Goal: Task Accomplishment & Management: Use online tool/utility

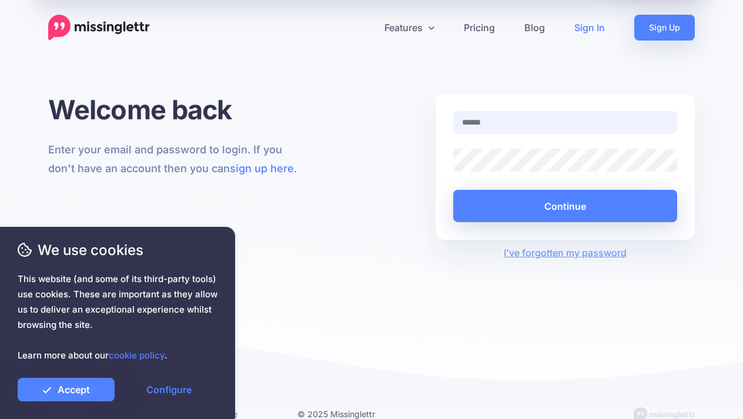
type input "**********"
click at [565, 206] on button "Continue" at bounding box center [565, 206] width 224 height 32
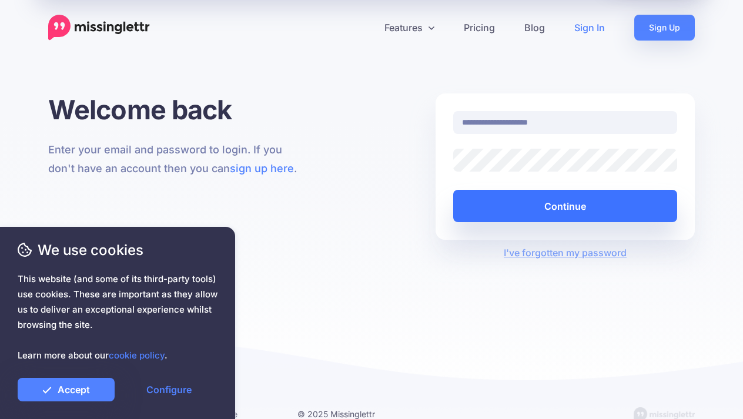
click at [475, 207] on button "Continue" at bounding box center [565, 206] width 224 height 32
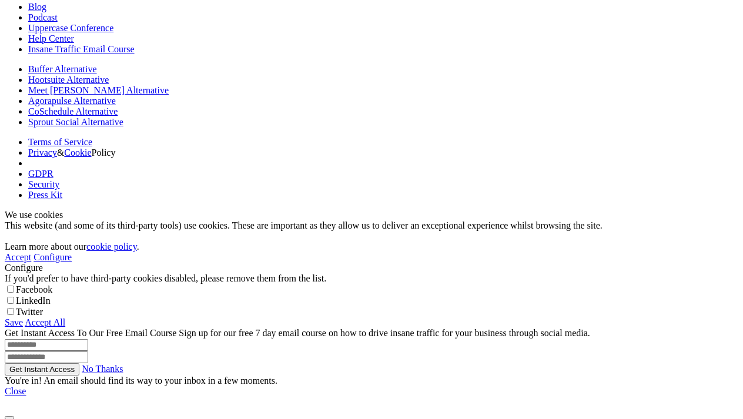
scroll to position [138, 0]
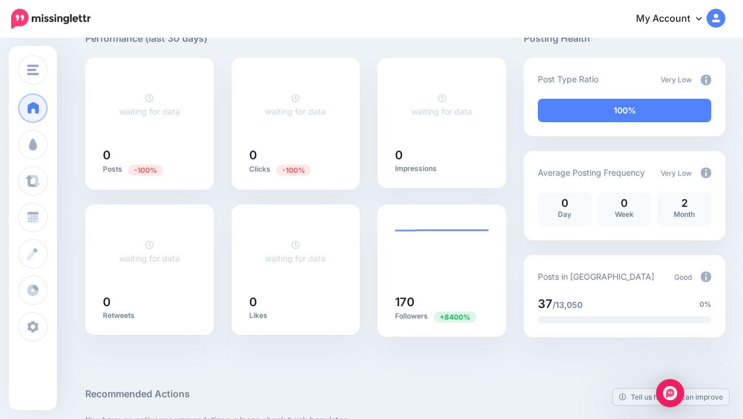
scroll to position [90, 0]
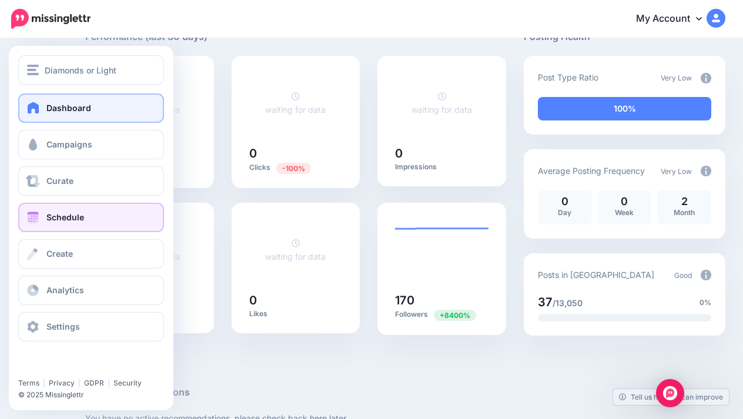
click at [50, 220] on span "Schedule" at bounding box center [65, 217] width 38 height 10
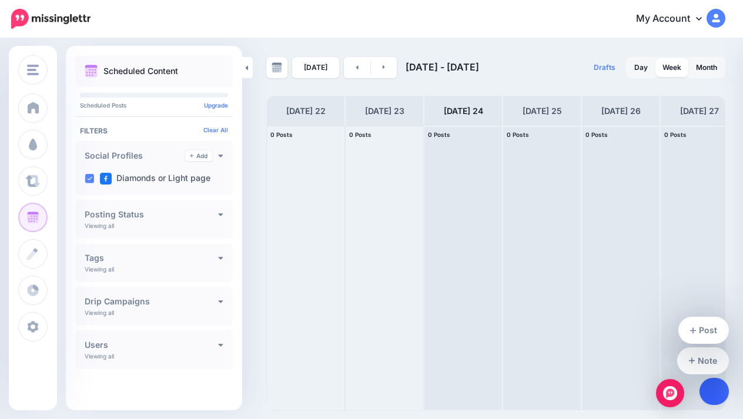
click at [714, 393] on icon at bounding box center [714, 391] width 6 height 6
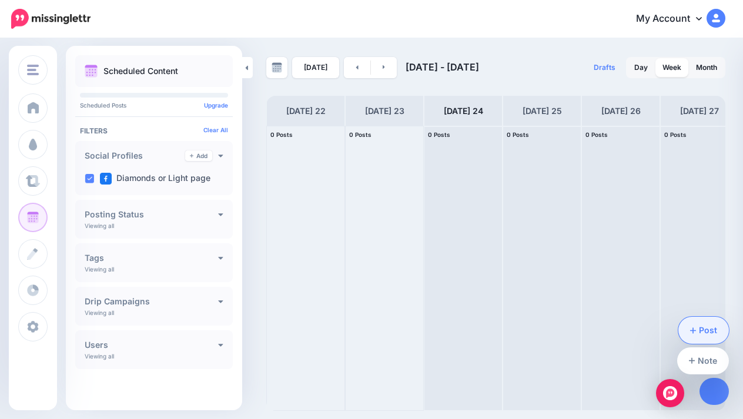
click at [713, 328] on link "Post" at bounding box center [703, 330] width 51 height 27
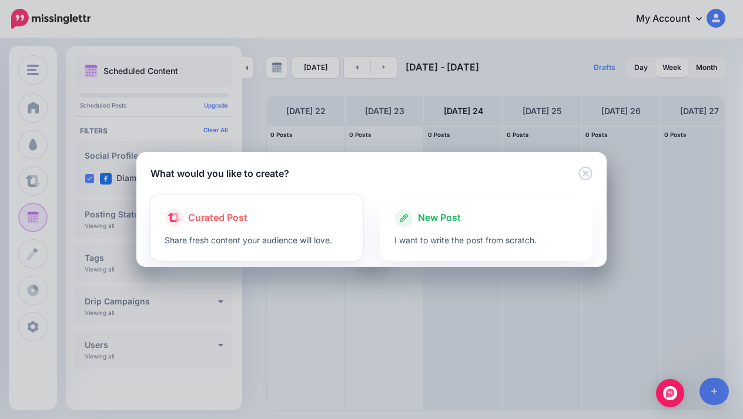
click at [323, 216] on div "Curated Post" at bounding box center [257, 218] width 184 height 19
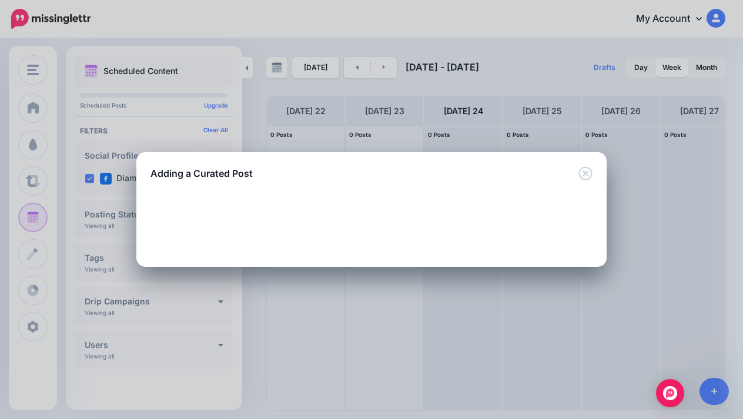
click at [589, 169] on icon "Close" at bounding box center [585, 173] width 14 height 14
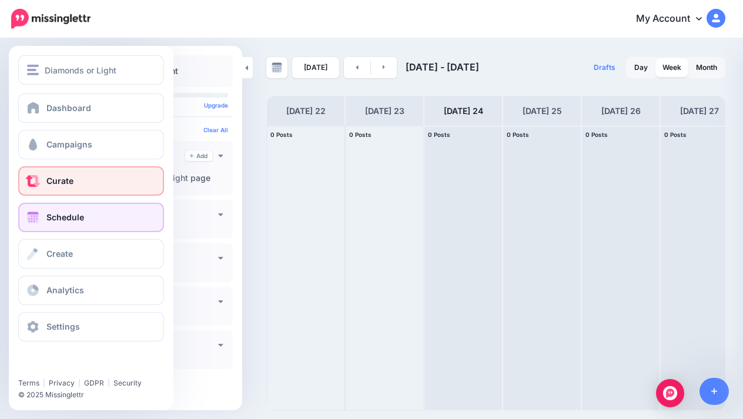
click at [79, 187] on link "Curate" at bounding box center [91, 180] width 146 height 29
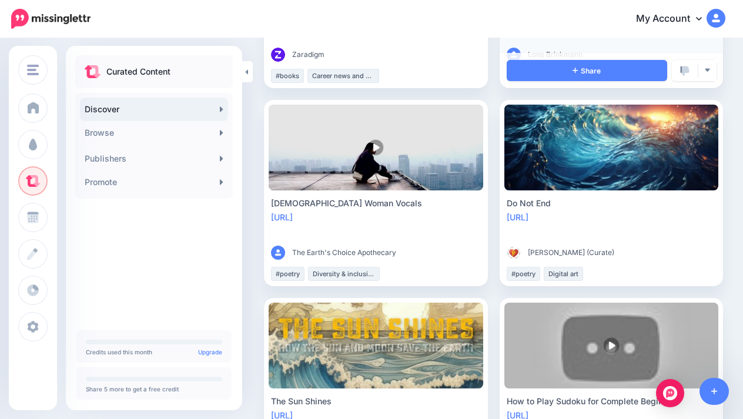
scroll to position [851, 2]
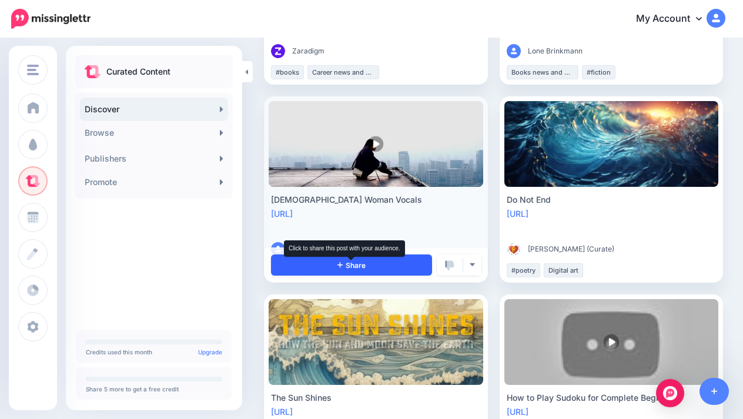
click at [356, 263] on span "Share" at bounding box center [351, 265] width 28 height 8
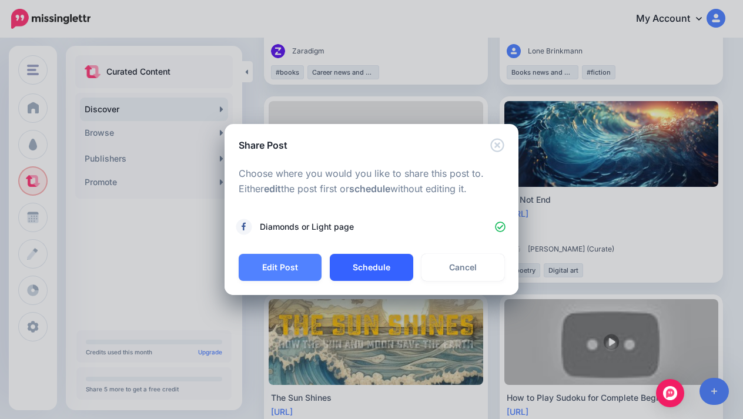
click at [362, 274] on button "Schedule" at bounding box center [371, 267] width 83 height 27
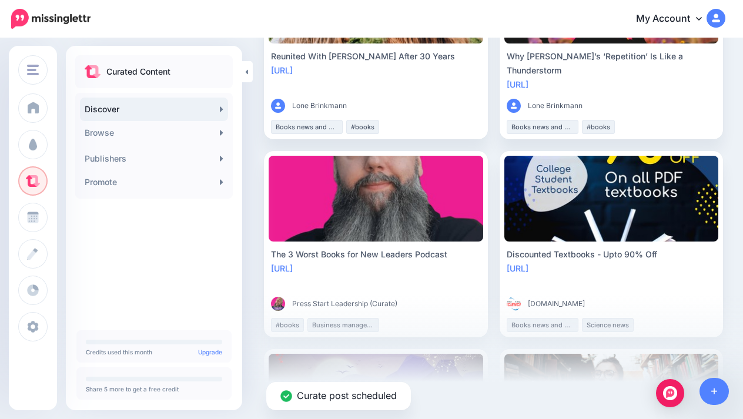
scroll to position [1391, 2]
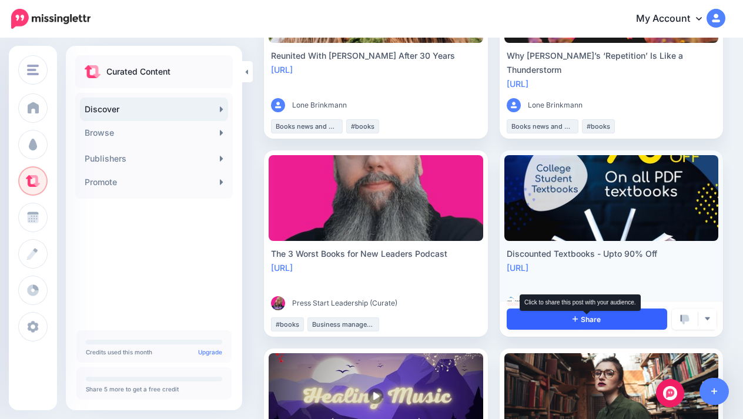
click at [591, 320] on span "Share" at bounding box center [586, 320] width 28 height 8
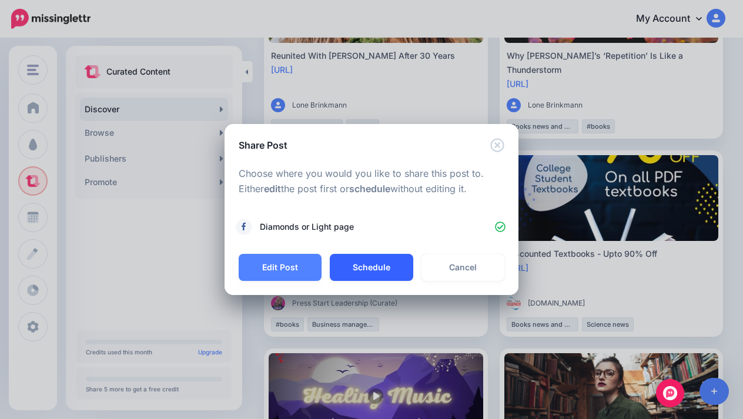
click at [373, 264] on button "Schedule" at bounding box center [371, 267] width 83 height 27
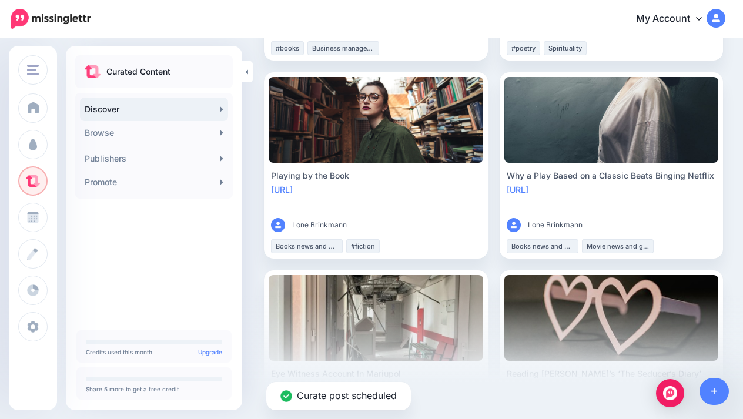
scroll to position [1668, 2]
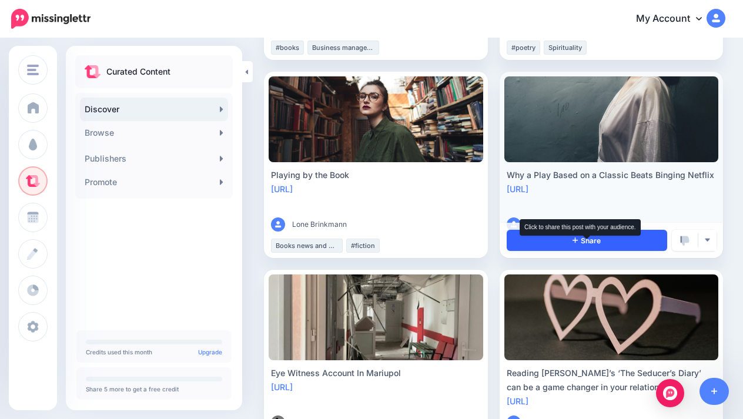
click at [576, 237] on icon at bounding box center [574, 239] width 5 height 7
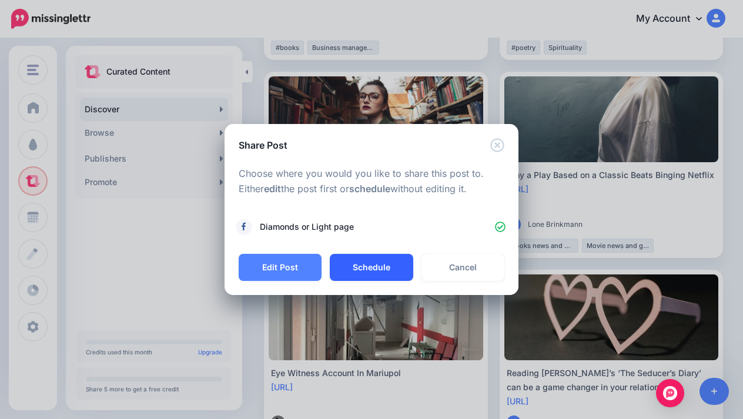
click at [385, 267] on button "Schedule" at bounding box center [371, 267] width 83 height 27
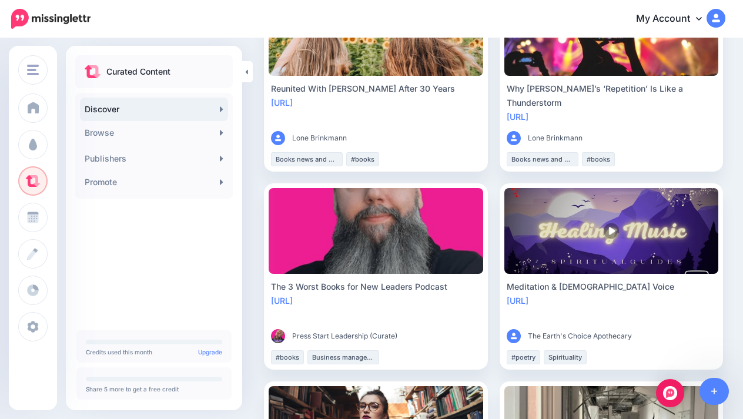
scroll to position [1356, 2]
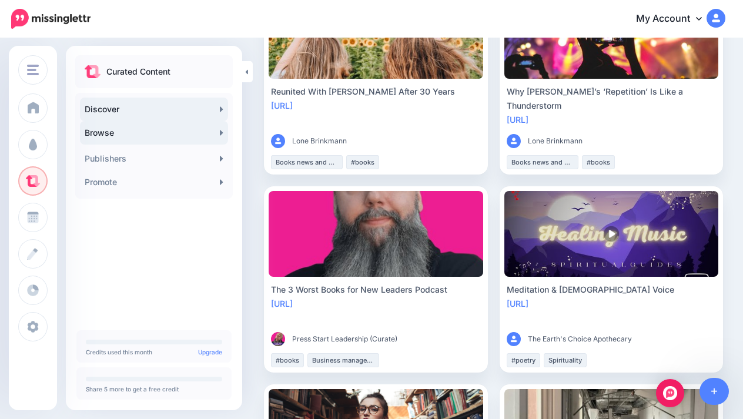
click at [146, 129] on link "Browse" at bounding box center [154, 133] width 148 height 24
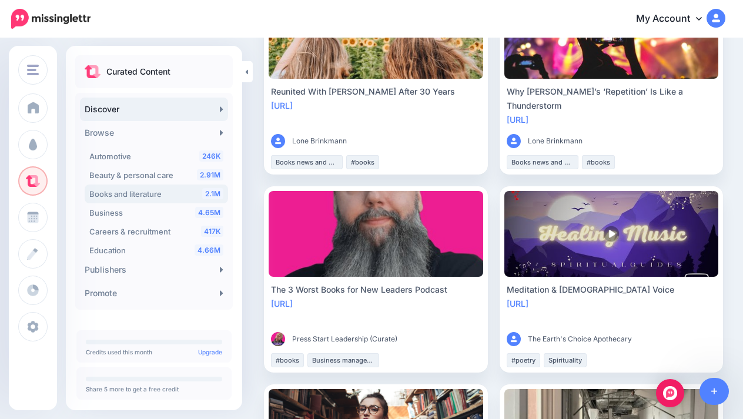
click at [161, 190] on span "Books and literature" at bounding box center [125, 193] width 72 height 9
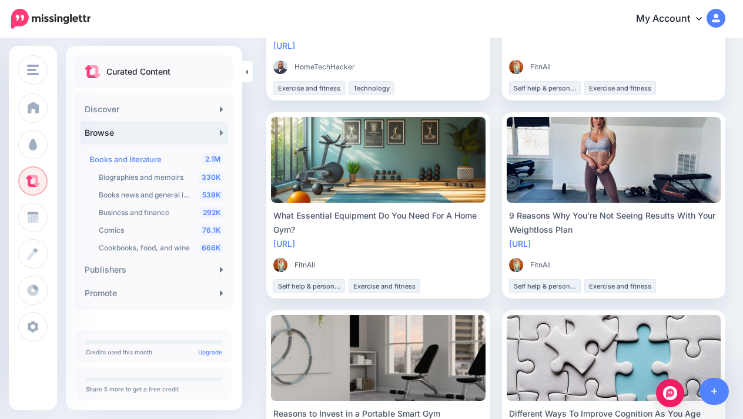
scroll to position [34, 0]
click at [160, 194] on span "Books news and general info" at bounding box center [147, 195] width 96 height 9
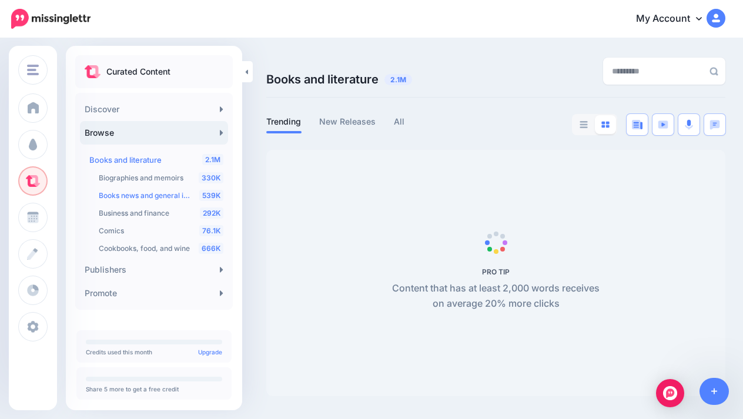
scroll to position [0, 0]
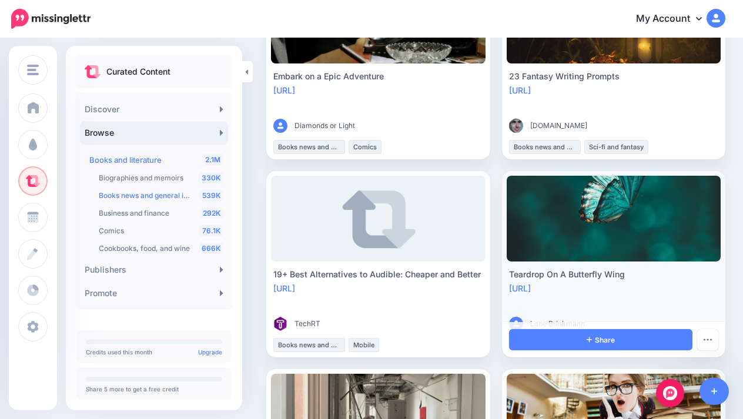
scroll to position [167, 0]
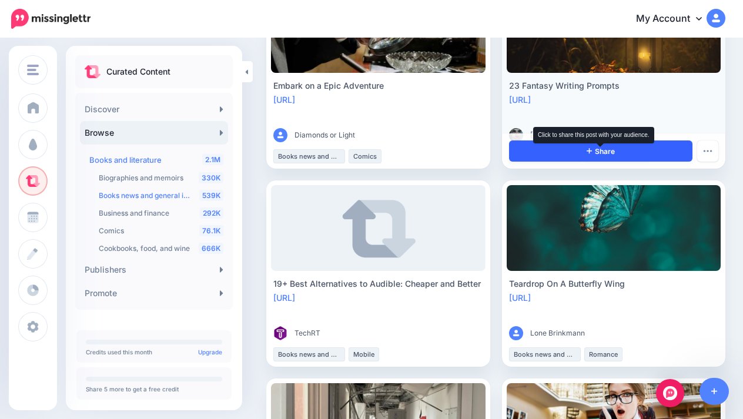
click at [594, 153] on span "Share" at bounding box center [600, 151] width 28 height 8
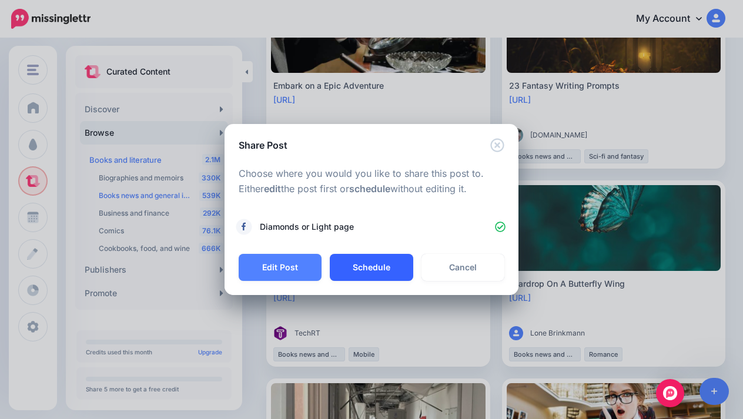
click at [372, 260] on button "Schedule" at bounding box center [371, 267] width 83 height 27
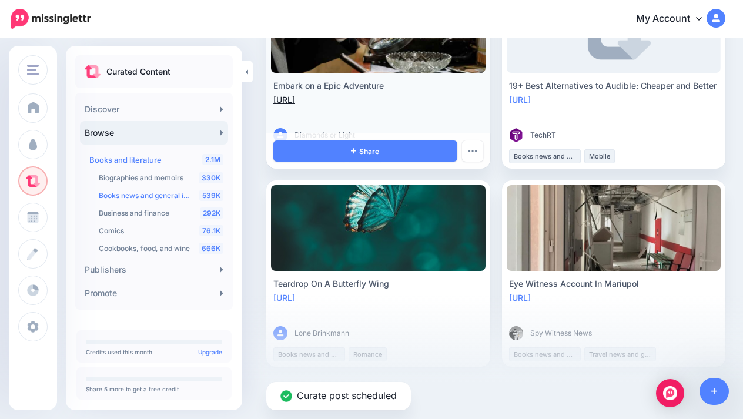
click at [295, 100] on link "https://lttr.ai/ARjgK" at bounding box center [284, 100] width 22 height 10
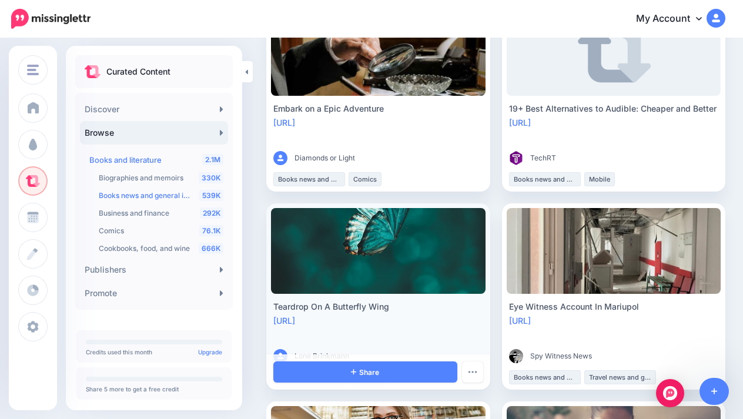
scroll to position [134, 0]
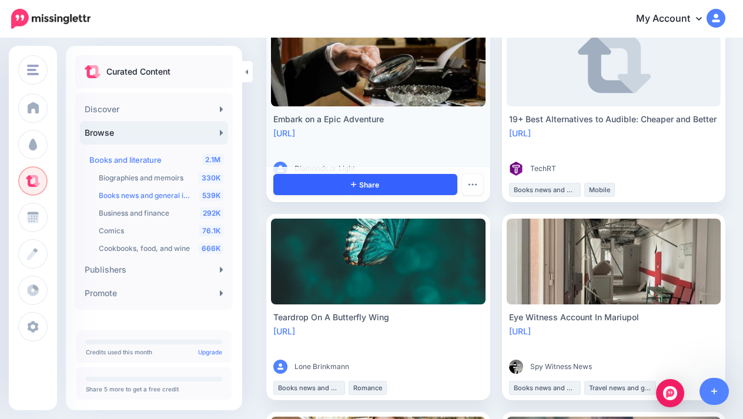
click at [385, 186] on link "Share" at bounding box center [365, 184] width 184 height 21
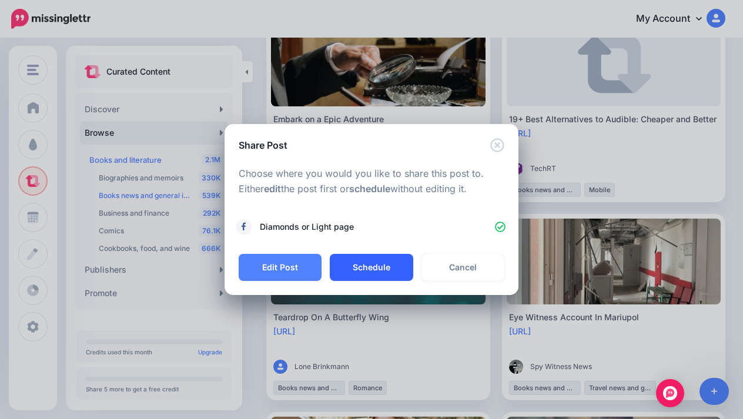
click at [396, 271] on button "Schedule" at bounding box center [371, 267] width 83 height 27
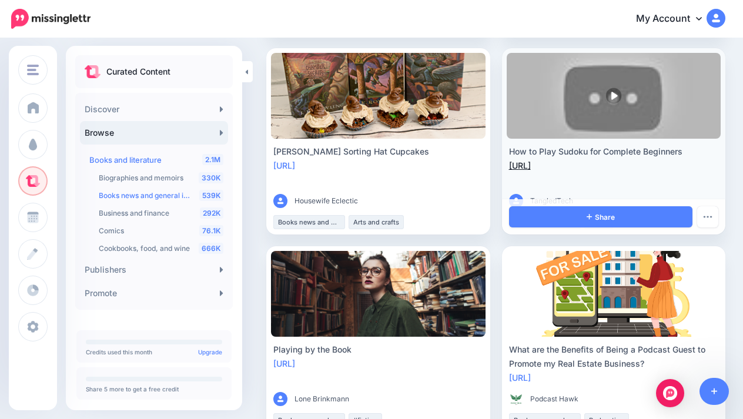
scroll to position [701, 0]
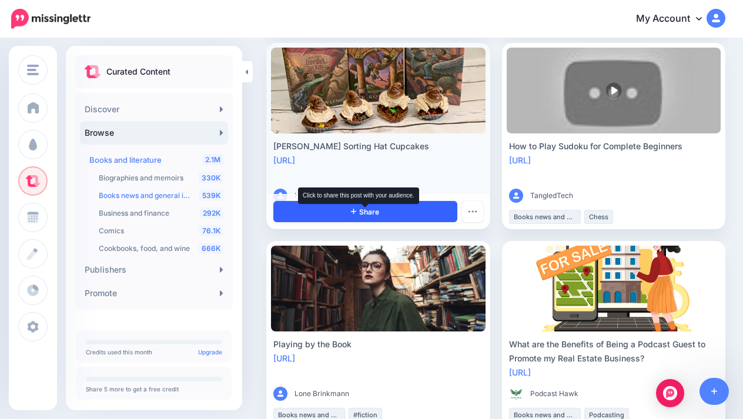
click at [370, 216] on span "Share" at bounding box center [365, 212] width 28 height 8
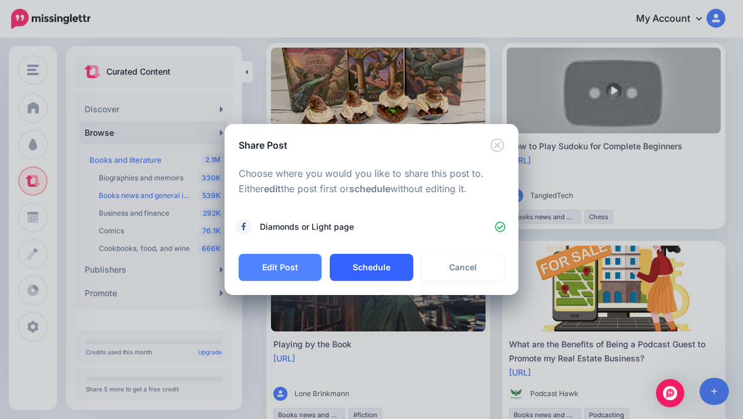
click at [380, 264] on button "Schedule" at bounding box center [371, 267] width 83 height 27
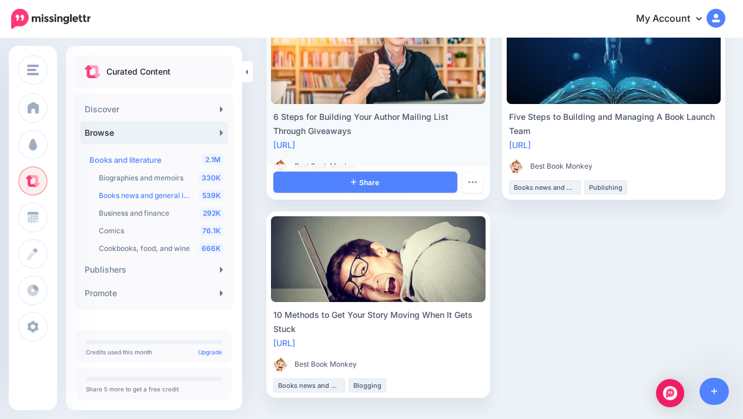
scroll to position [1919, 0]
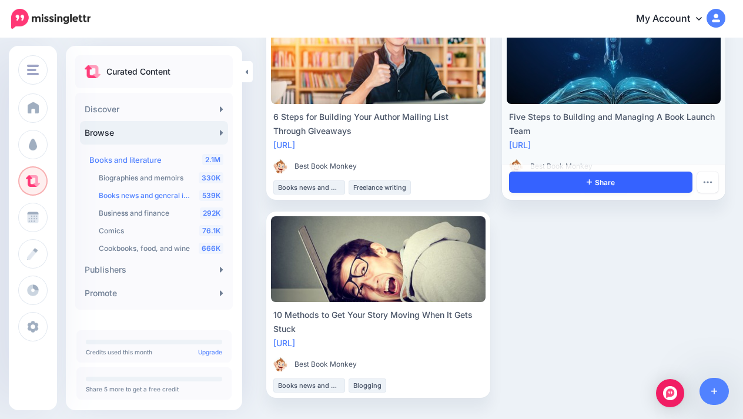
click at [569, 185] on link "Share" at bounding box center [601, 182] width 184 height 21
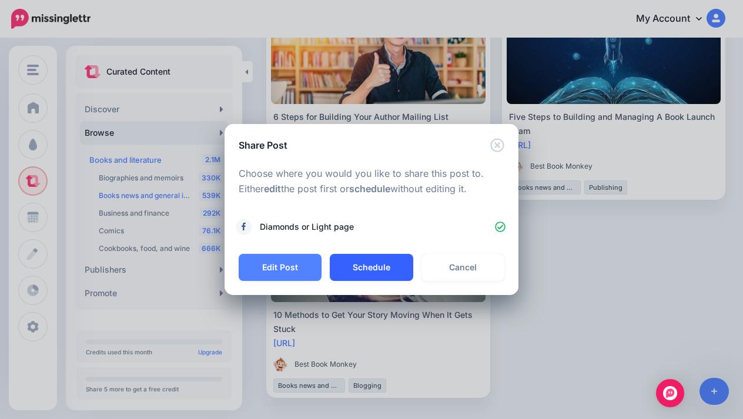
click at [382, 256] on button "Schedule" at bounding box center [371, 267] width 83 height 27
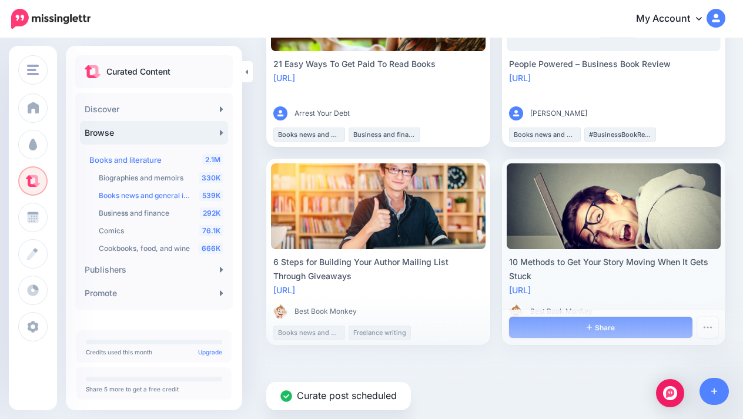
scroll to position [1773, 0]
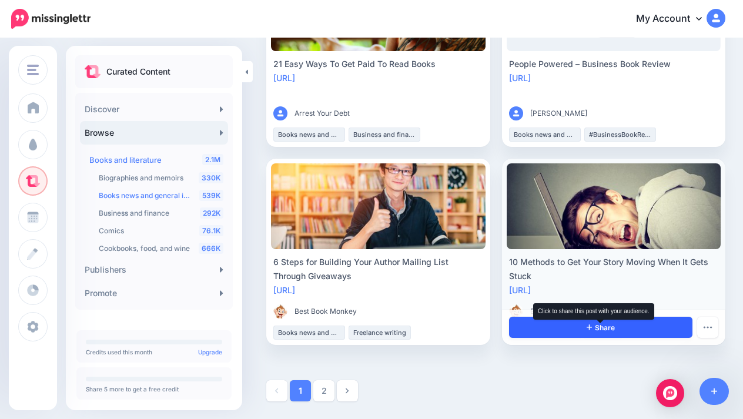
click at [608, 324] on span "Share" at bounding box center [600, 328] width 28 height 8
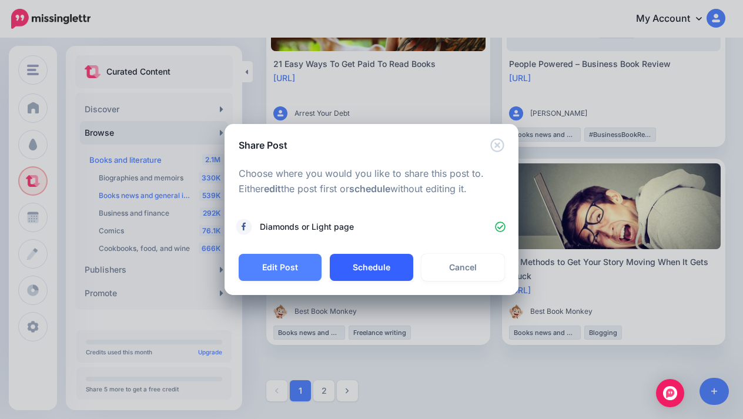
click at [371, 272] on button "Schedule" at bounding box center [371, 267] width 83 height 27
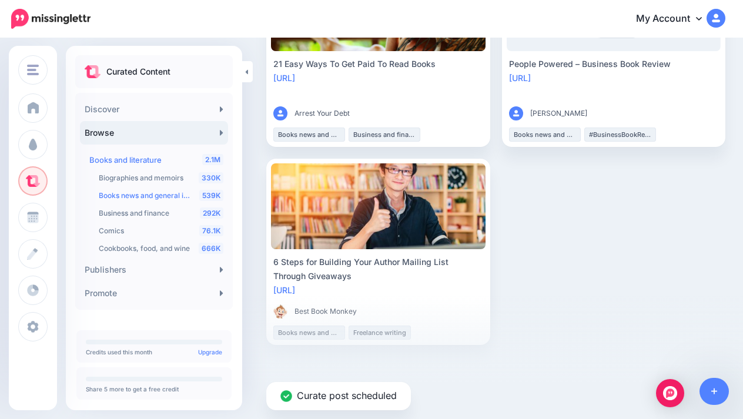
click at [438, 405] on div "Curate post scheduled" at bounding box center [371, 357] width 743 height 123
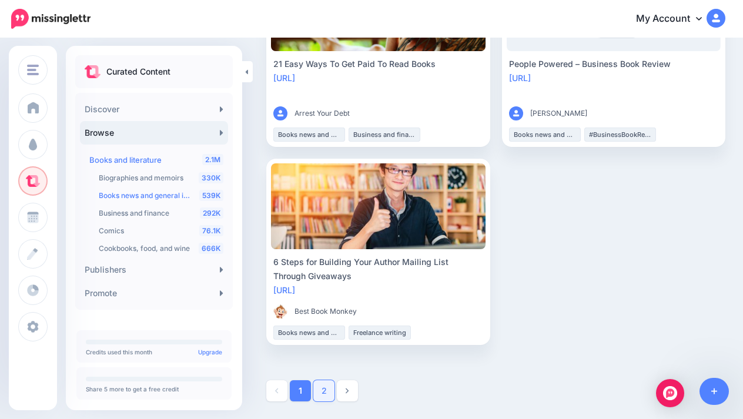
click at [328, 390] on link "2" at bounding box center [323, 390] width 21 height 21
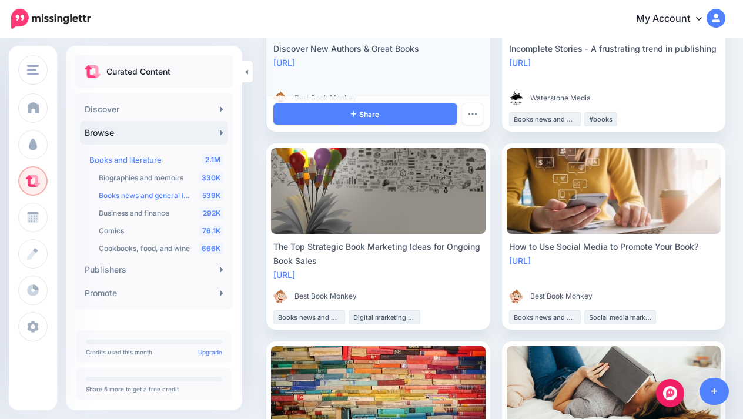
scroll to position [204, 0]
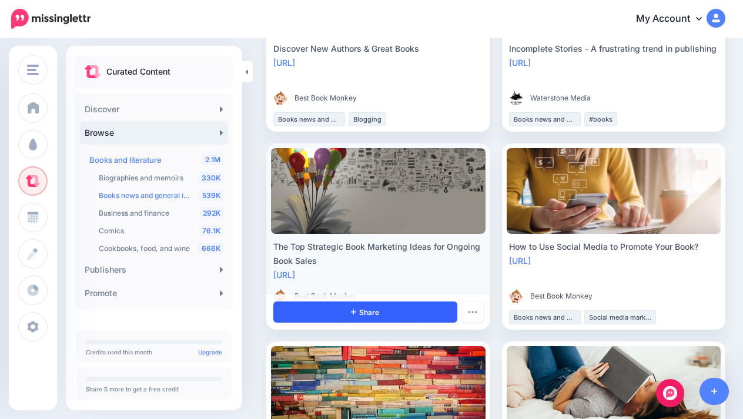
click at [407, 307] on link "Share" at bounding box center [365, 311] width 184 height 21
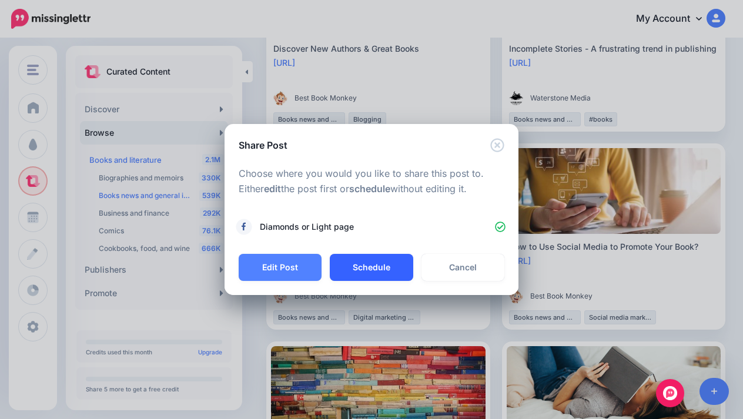
click at [402, 265] on button "Schedule" at bounding box center [371, 267] width 83 height 27
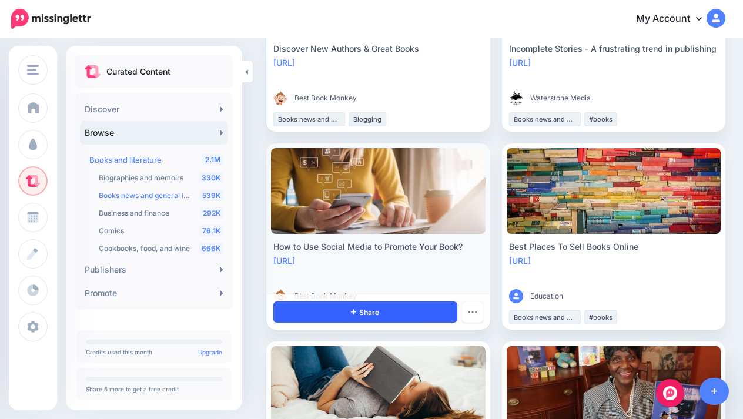
click at [420, 311] on link "Share" at bounding box center [365, 311] width 184 height 21
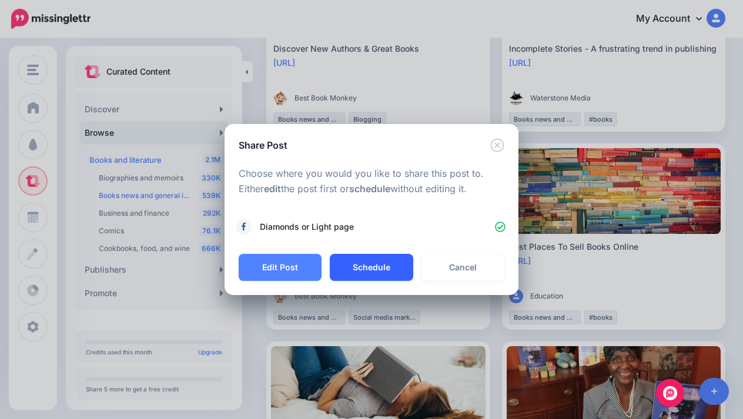
click at [351, 269] on button "Schedule" at bounding box center [371, 267] width 83 height 27
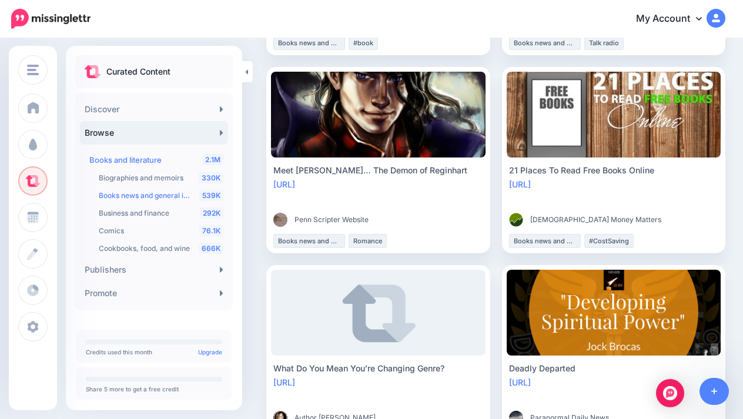
scroll to position [669, 0]
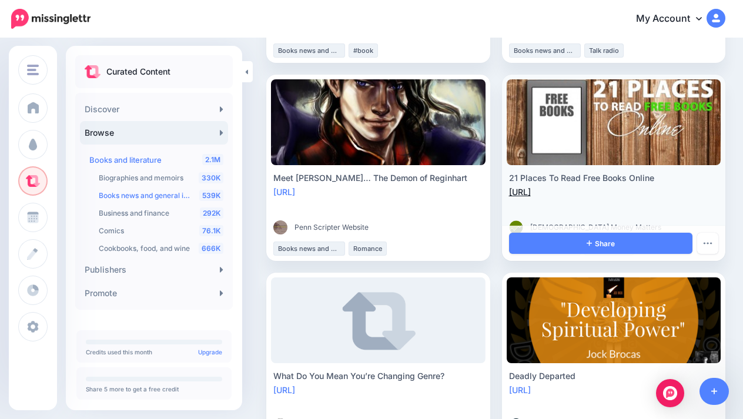
click at [531, 192] on link "https://lttr.ai/XfmF" at bounding box center [520, 192] width 22 height 10
